Goal: Task Accomplishment & Management: Use online tool/utility

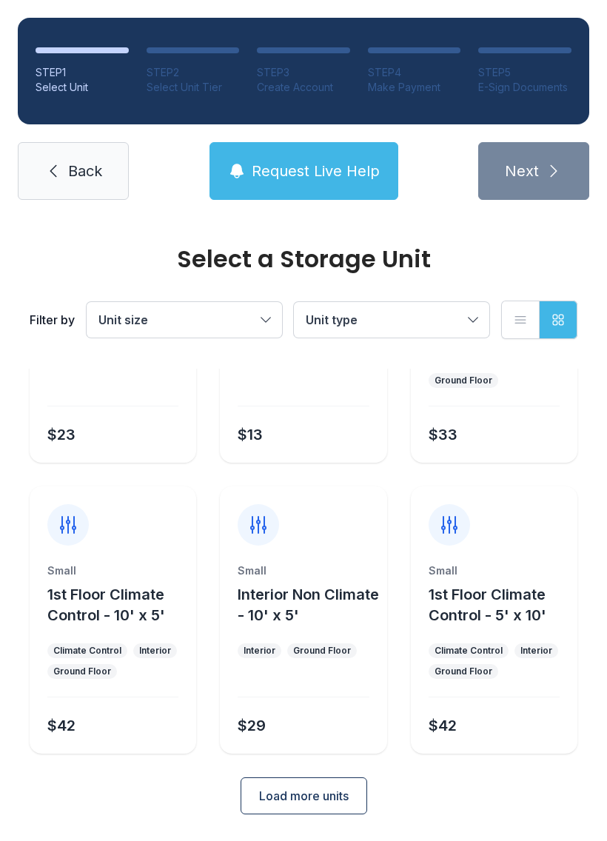
scroll to position [176, 0]
click at [72, 176] on span "Back" at bounding box center [85, 171] width 34 height 21
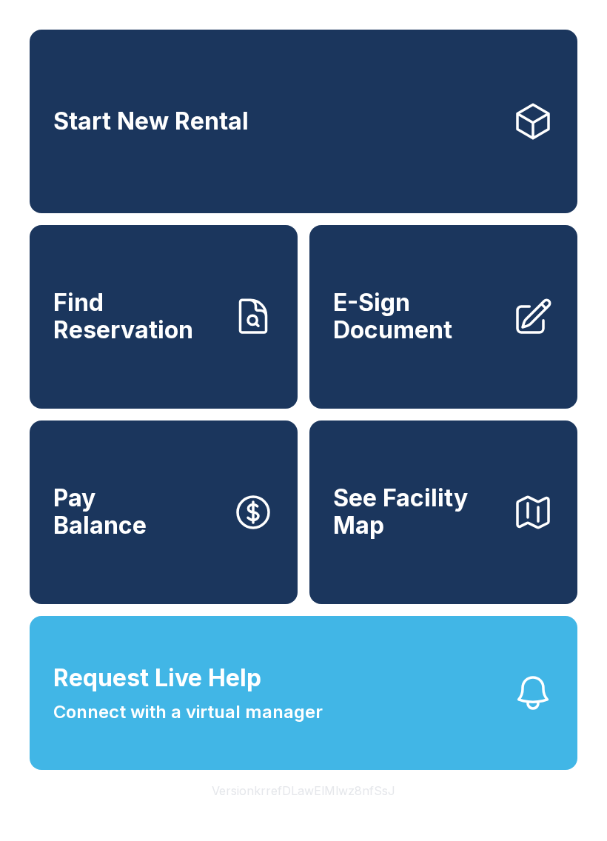
click at [441, 343] on span "E-Sign Document" at bounding box center [416, 316] width 167 height 54
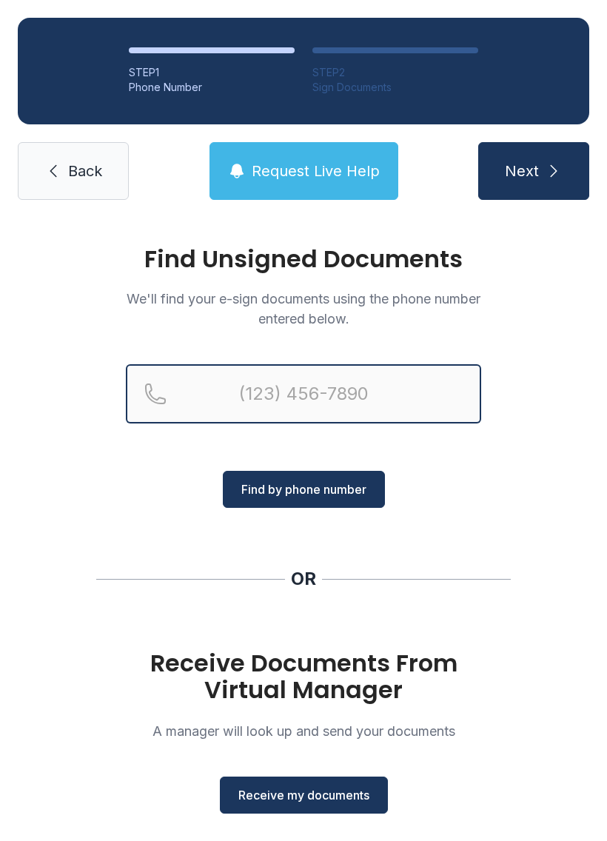
click at [298, 388] on input "Reservation phone number" at bounding box center [303, 393] width 355 height 59
type input "[PHONE_NUMBER]"
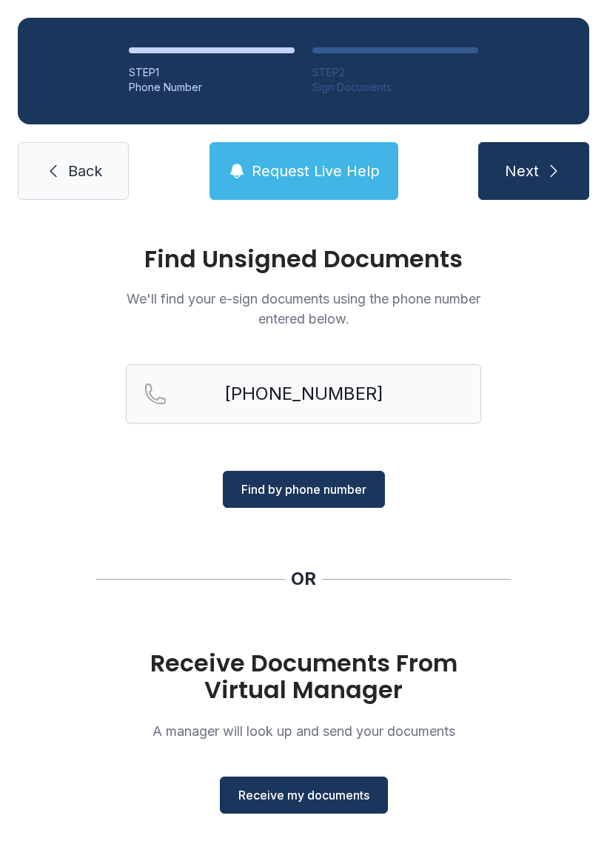
click at [324, 491] on span "Find by phone number" at bounding box center [303, 489] width 125 height 18
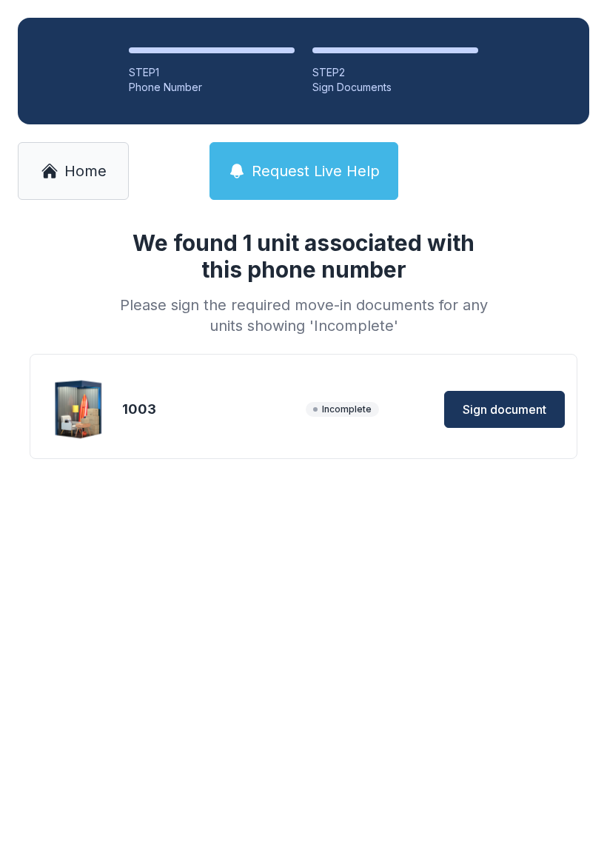
click at [507, 404] on span "Sign document" at bounding box center [505, 409] width 84 height 18
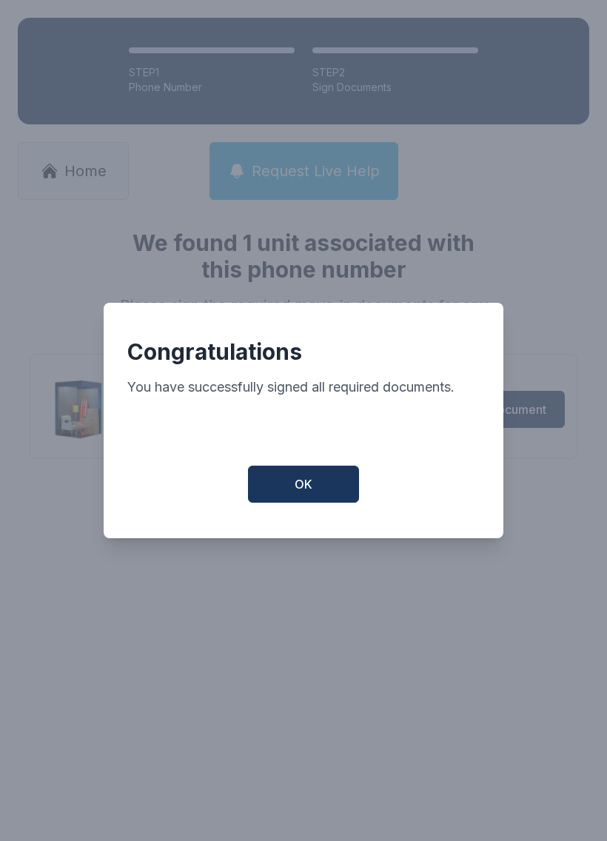
click at [314, 495] on button "OK" at bounding box center [303, 484] width 111 height 37
